Goal: Task Accomplishment & Management: Manage account settings

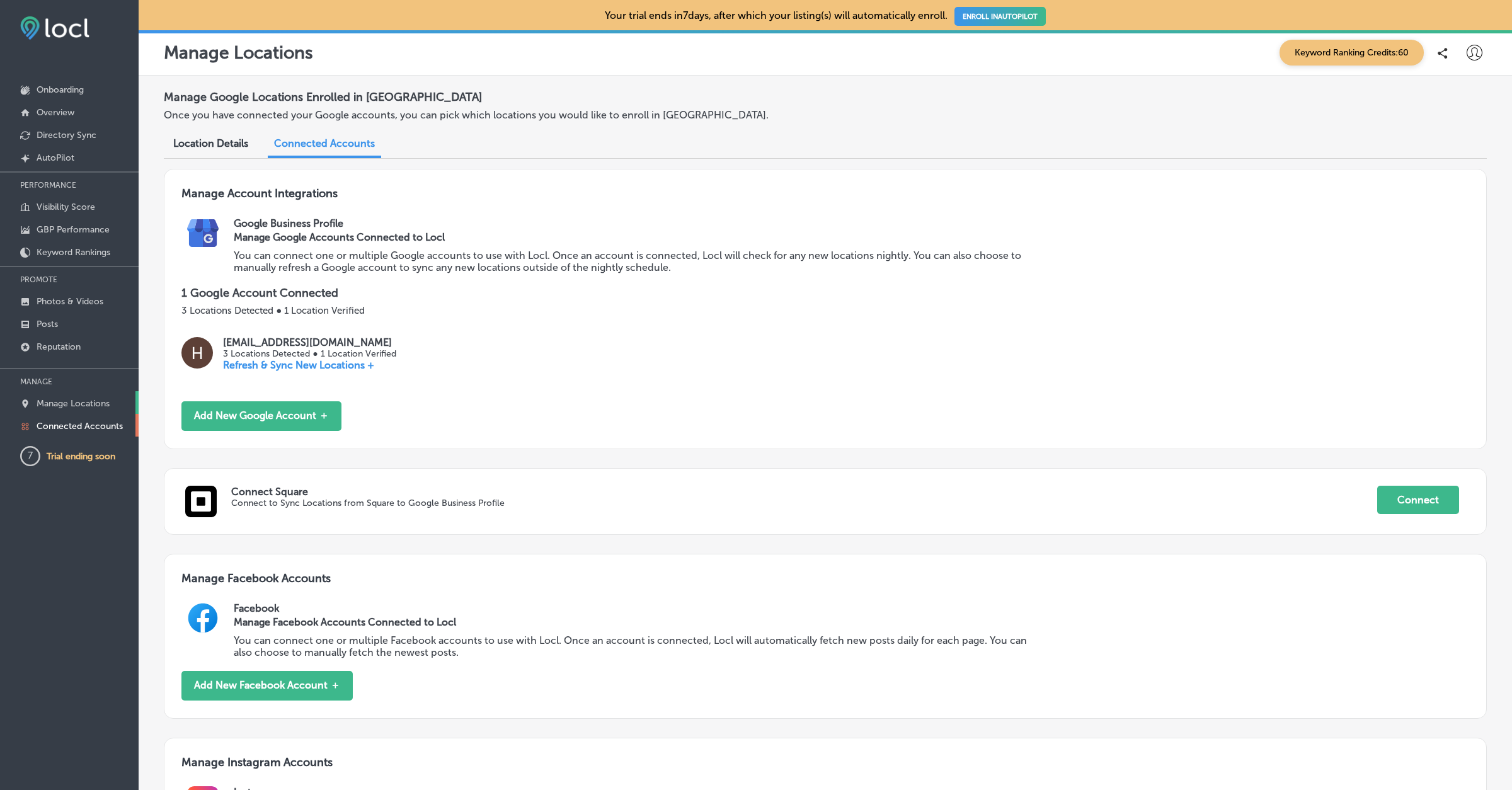
scroll to position [530, 0]
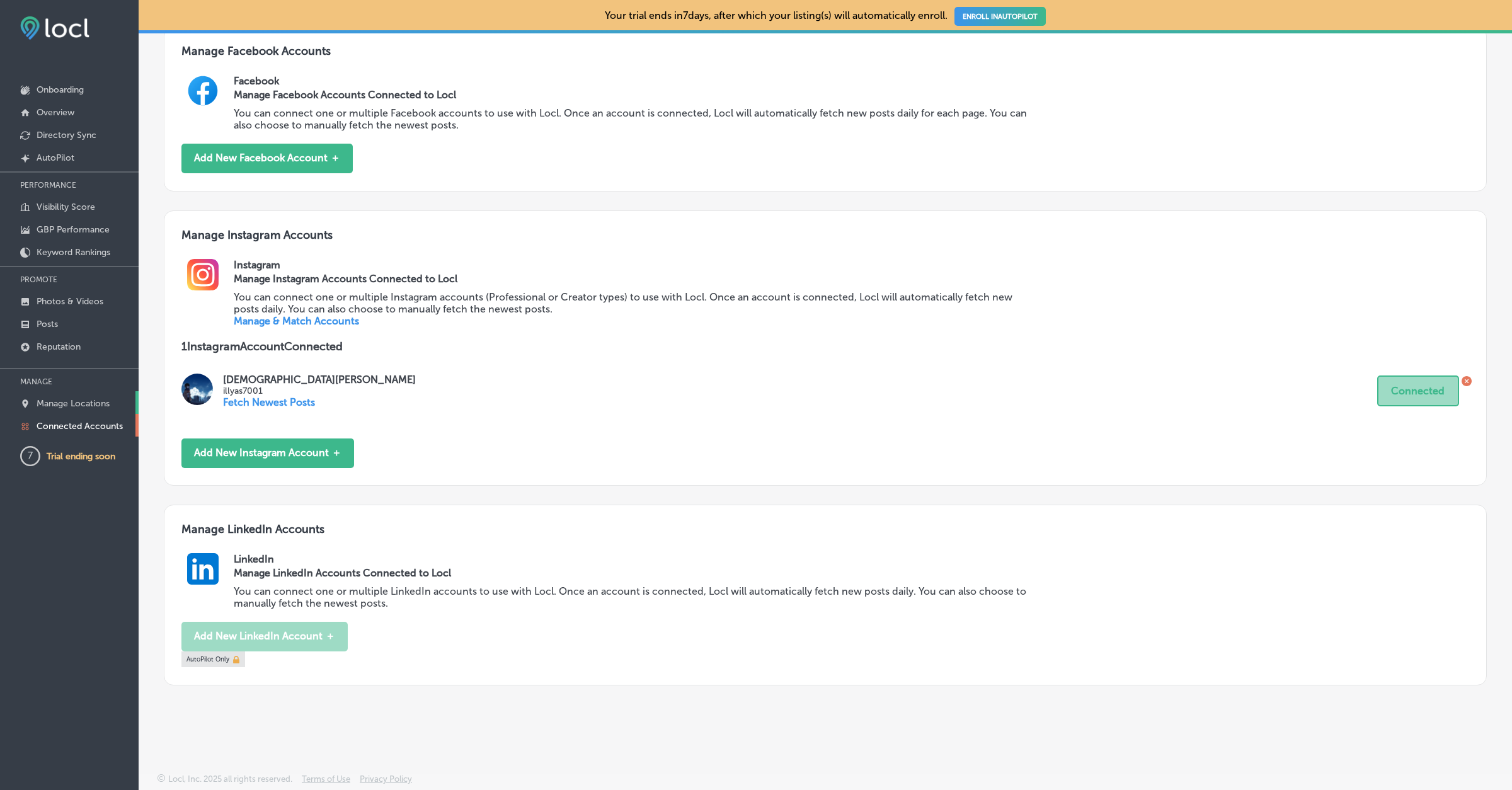
click at [86, 406] on p "Manage Locations" at bounding box center [72, 403] width 73 height 11
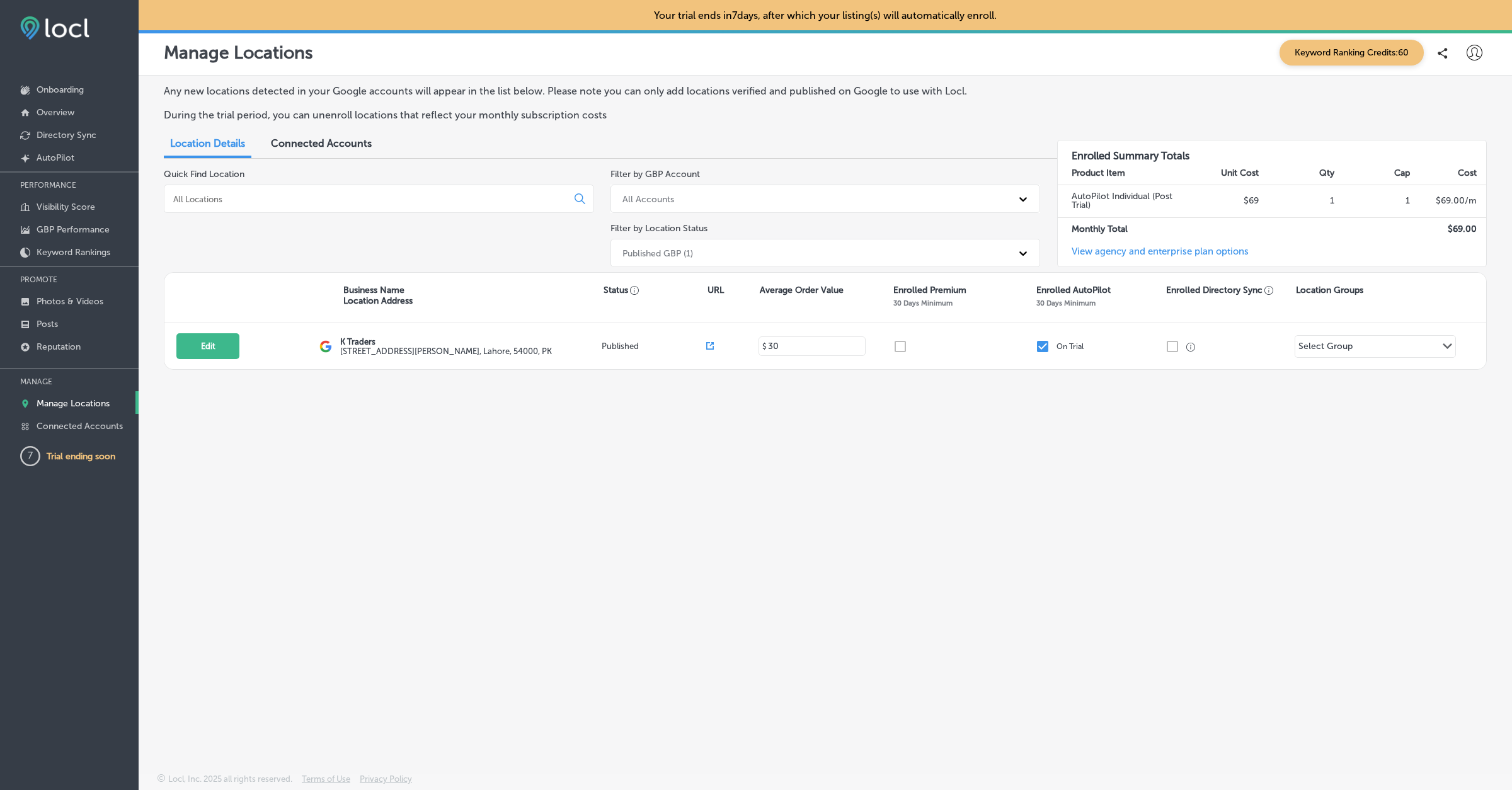
click at [1474, 52] on icon at bounding box center [1474, 53] width 16 height 16
click at [1457, 89] on li "My Account" at bounding box center [1451, 98] width 87 height 29
select select "PK"
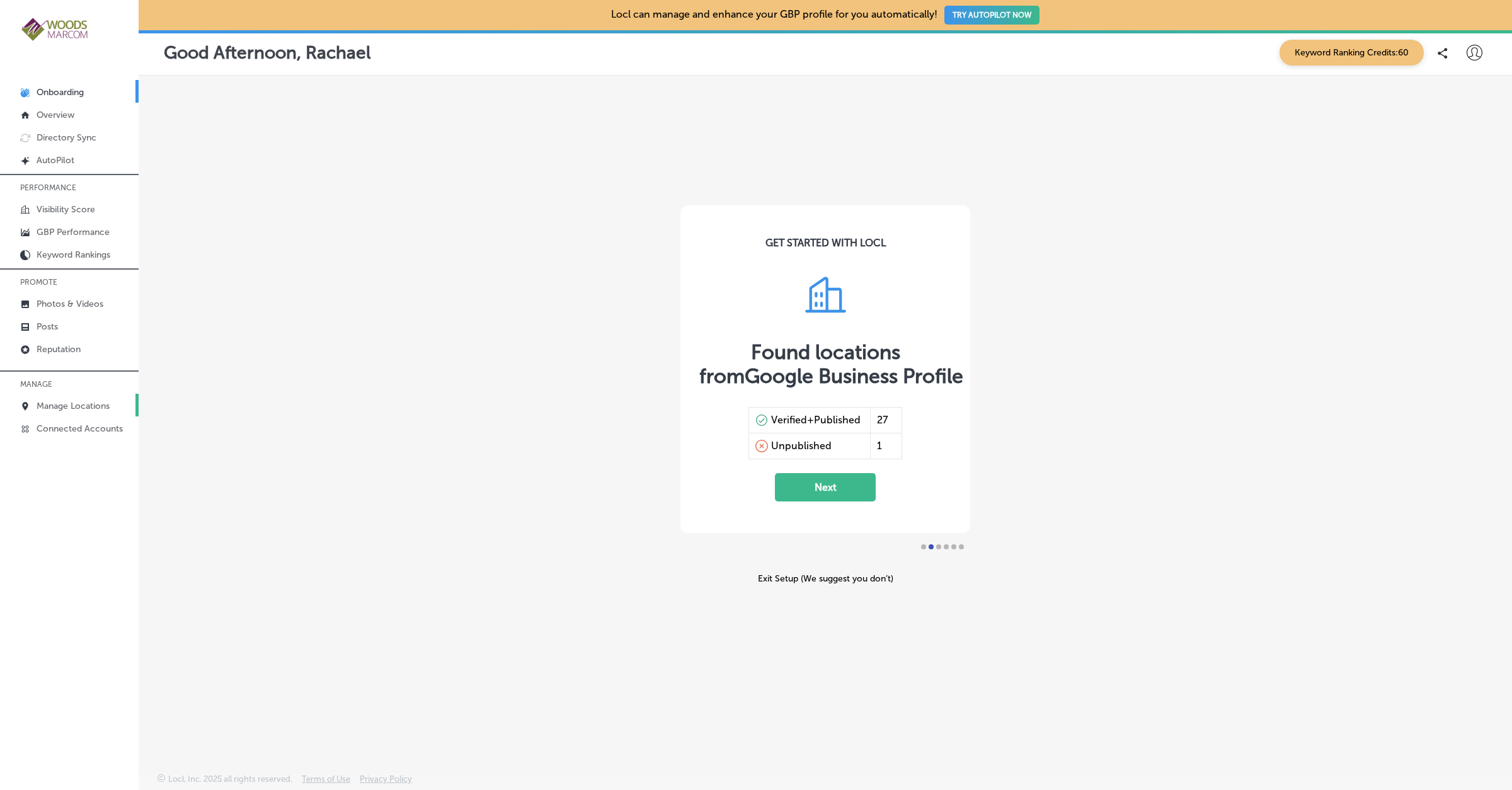
click at [85, 400] on p "Manage Locations" at bounding box center [72, 406] width 73 height 11
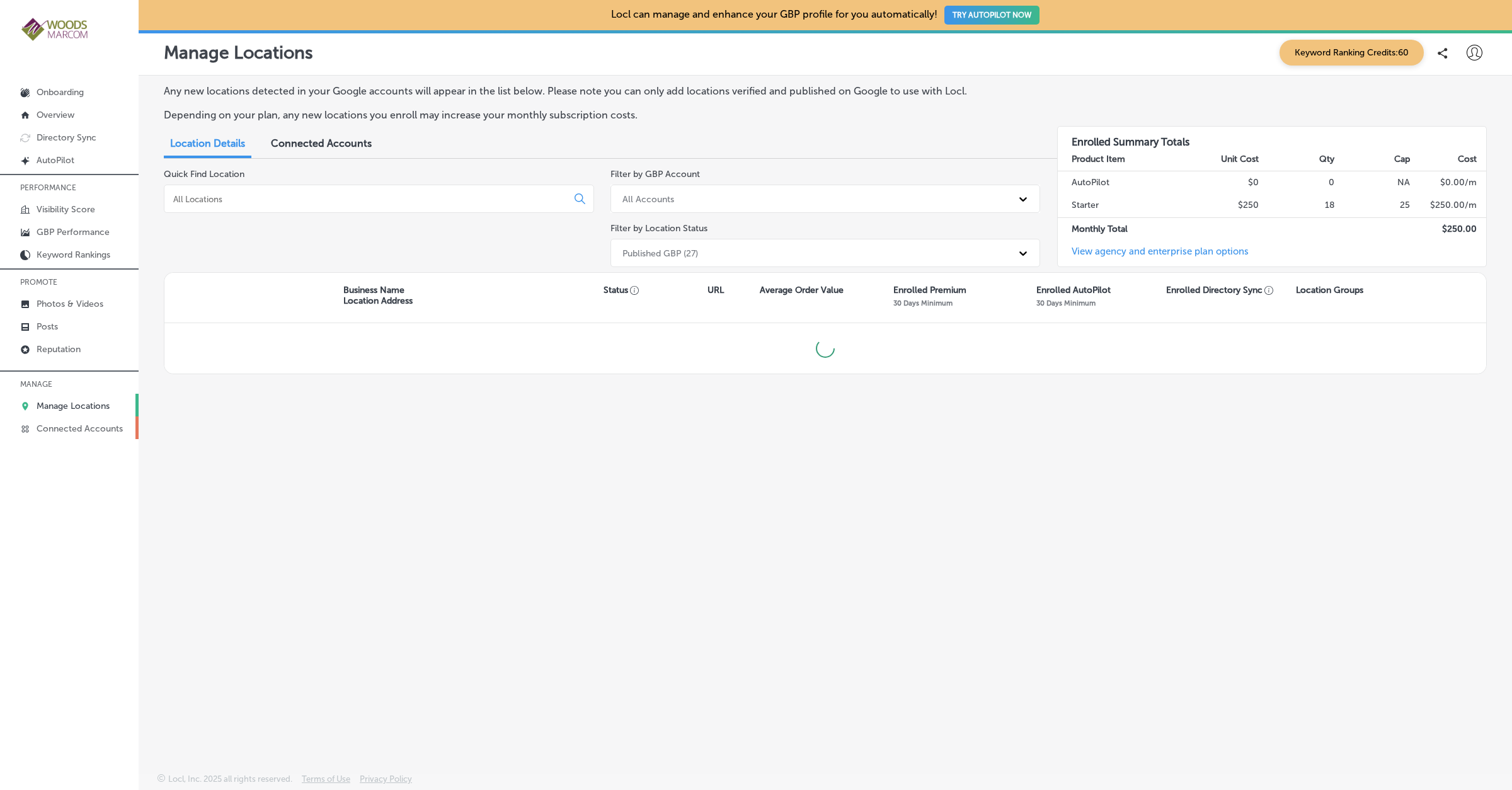
click at [77, 427] on p "Connected Accounts" at bounding box center [79, 428] width 86 height 11
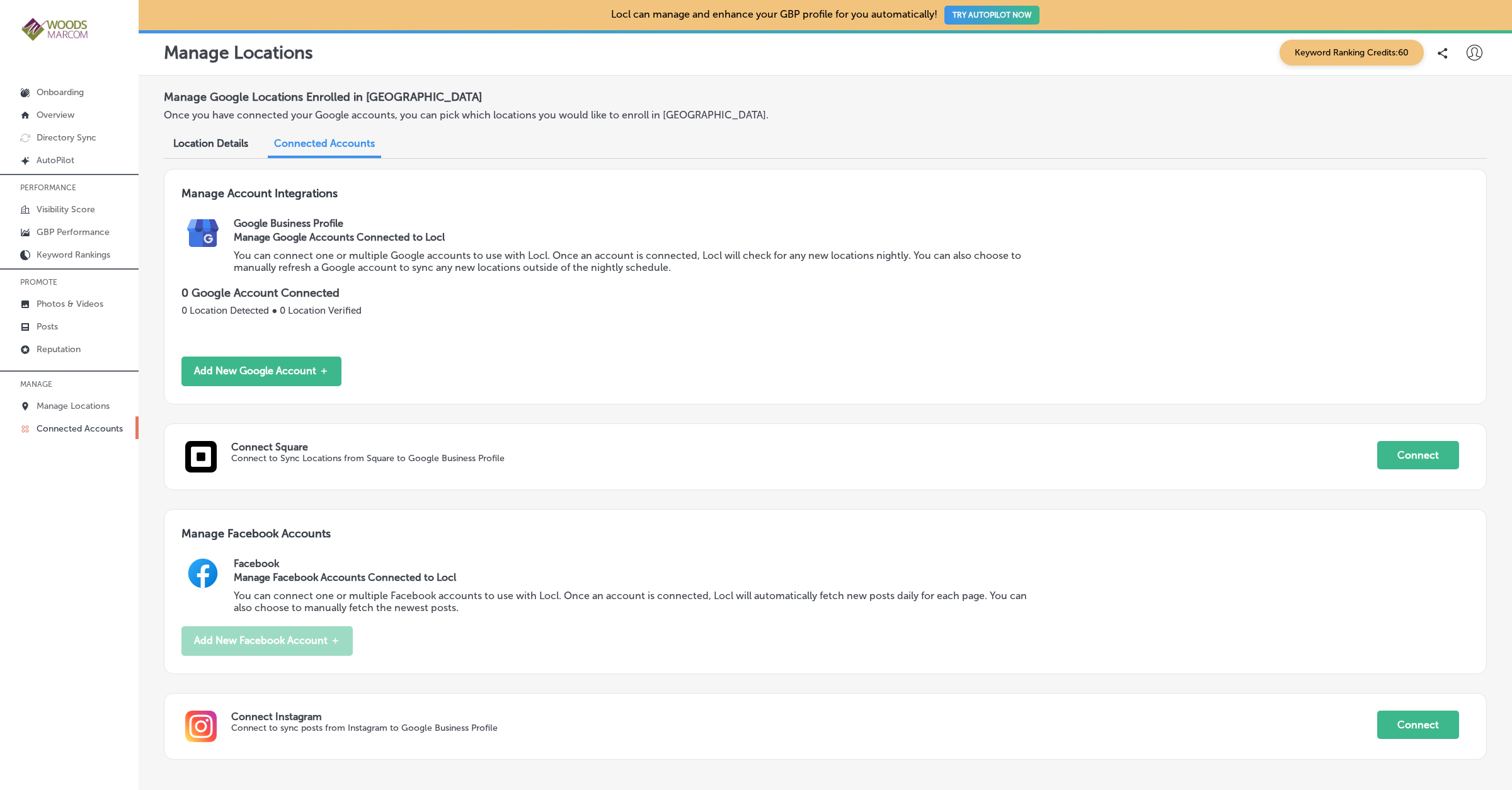
click at [1464, 50] on div at bounding box center [1473, 53] width 25 height 25
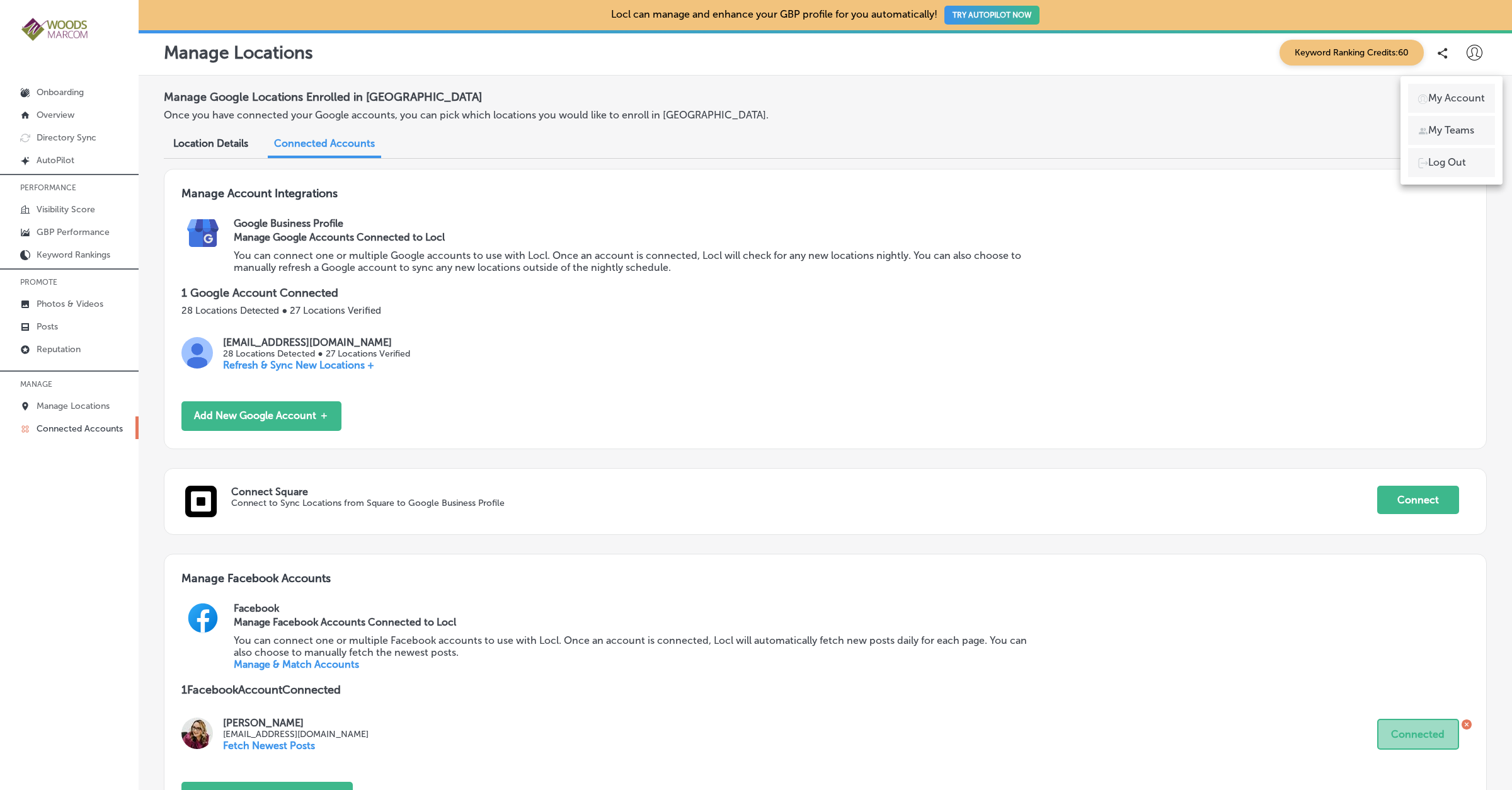
click at [1470, 84] on li "My Account" at bounding box center [1451, 98] width 87 height 29
select select "US"
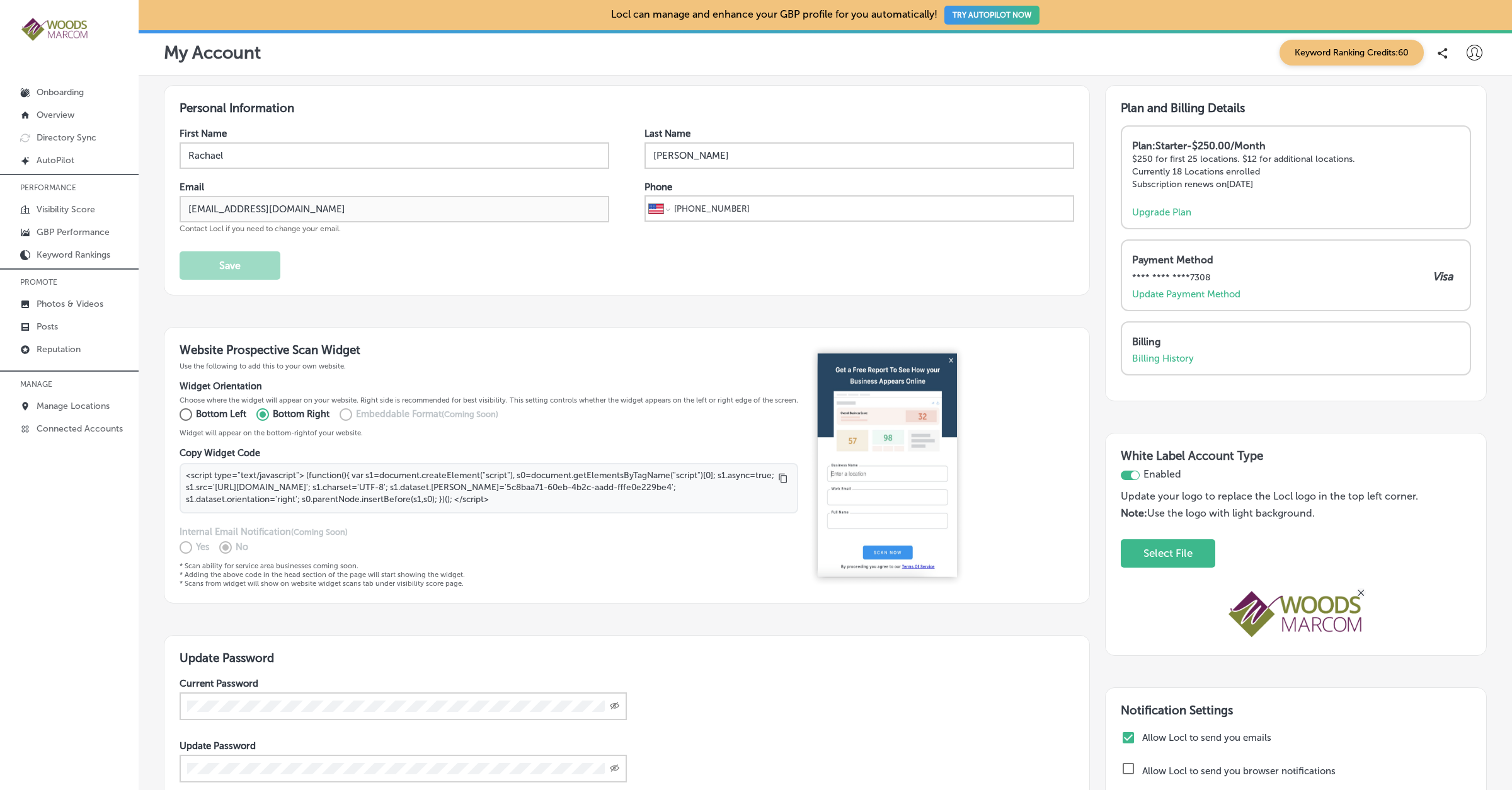
click at [1179, 42] on div "My Account Keyword Ranking Credits: 60" at bounding box center [825, 52] width 1323 height 26
click at [1087, 83] on div "Personal Information First Name Rachael Last Name Woods Email office@woodsmarco…" at bounding box center [825, 518] width 1373 height 885
